Goal: Find specific page/section: Find specific page/section

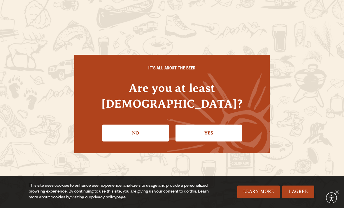
click at [211, 125] on link "Yes" at bounding box center [209, 133] width 67 height 17
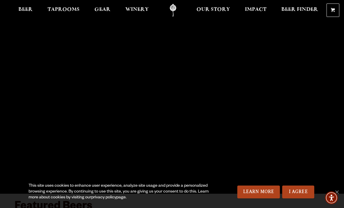
click at [104, 197] on link "privacy policy" at bounding box center [103, 197] width 25 height 5
click at [298, 11] on span "Beer Finder" at bounding box center [300, 9] width 37 height 5
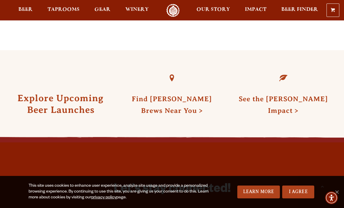
scroll to position [1409, 0]
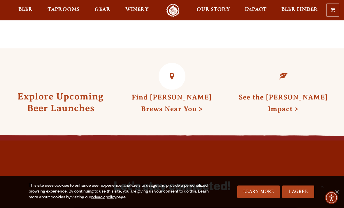
click at [176, 93] on link "Find [PERSON_NAME] Brews Near You" at bounding box center [172, 102] width 80 height 19
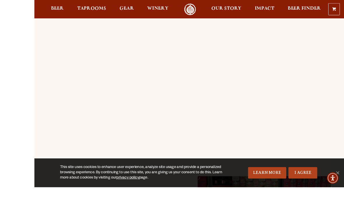
scroll to position [90, 0]
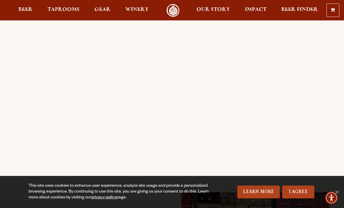
click at [13, 103] on div "Order Online Order [PERSON_NAME] beer or OBC Wine online for delivery or pick-u…" at bounding box center [172, 125] width 344 height 389
click at [11, 102] on div "Order Online Order [PERSON_NAME] beer or OBC Wine online for delivery or pick-u…" at bounding box center [172, 125] width 344 height 389
click at [115, 174] on div "Order Online Order [PERSON_NAME] beer or OBC Wine online for delivery or pick-u…" at bounding box center [172, 125] width 315 height 377
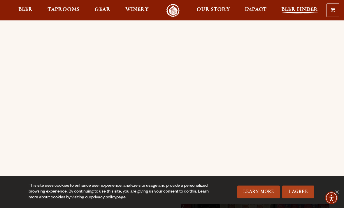
scroll to position [80, 0]
